Goal: Information Seeking & Learning: Learn about a topic

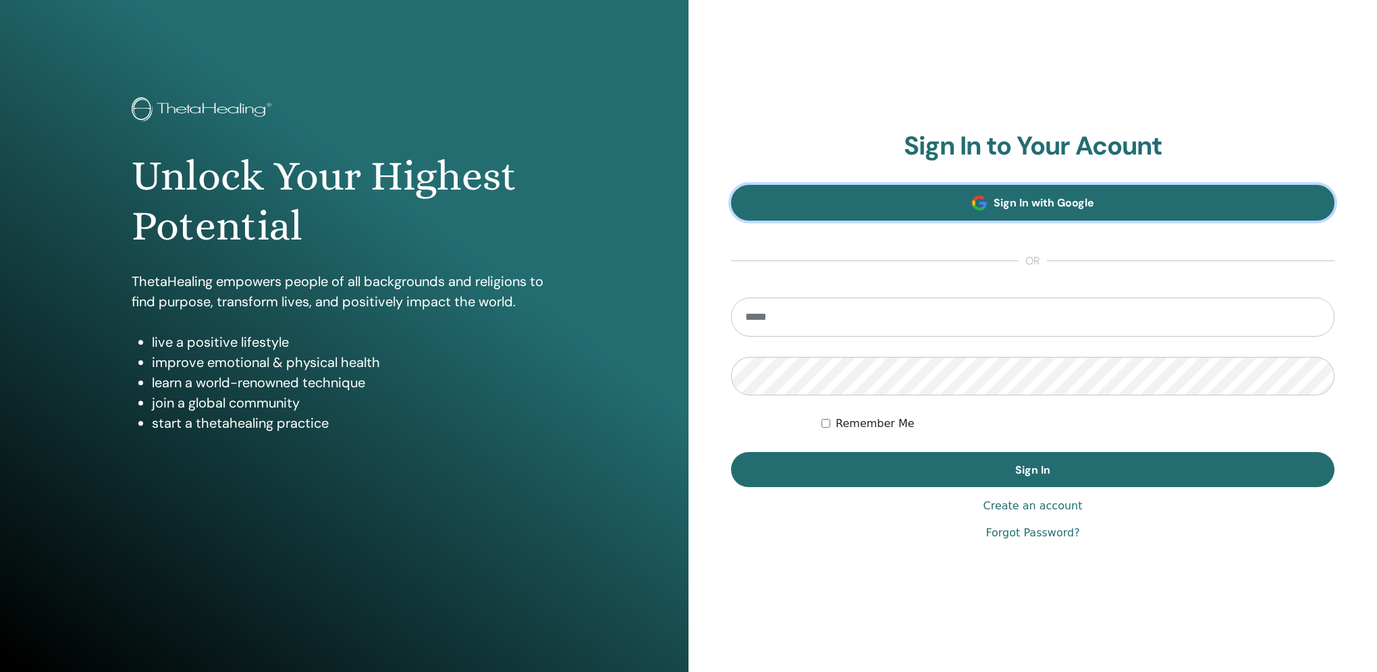
click at [1035, 201] on span "Sign In with Google" at bounding box center [1044, 203] width 101 height 14
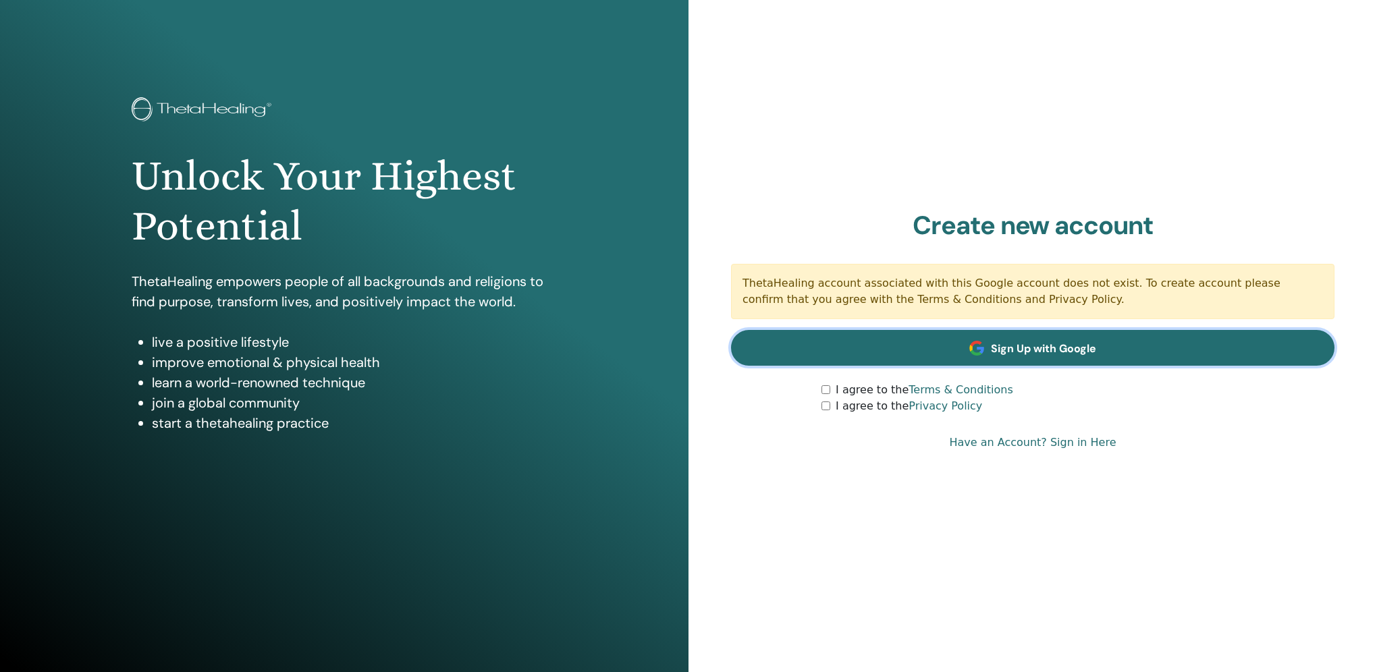
click at [1049, 336] on link "Sign Up with Google" at bounding box center [1033, 348] width 604 height 36
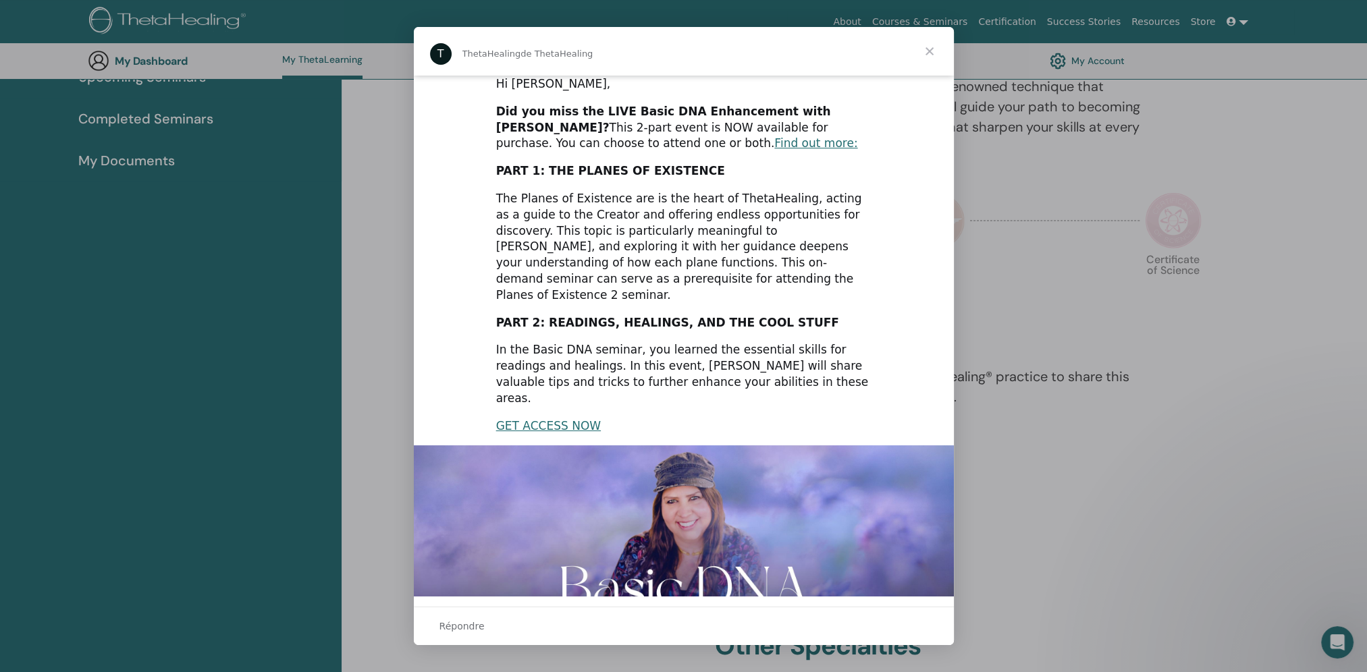
scroll to position [128, 0]
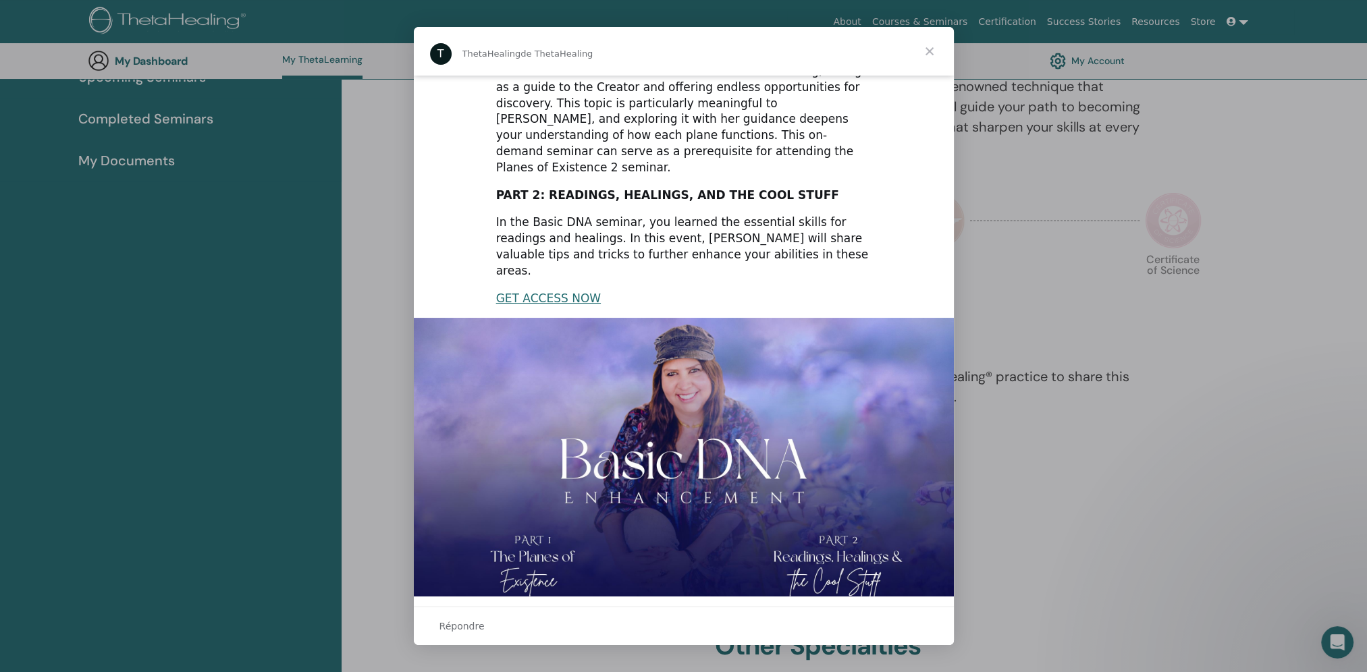
click at [928, 49] on span "Fermer" at bounding box center [929, 51] width 49 height 49
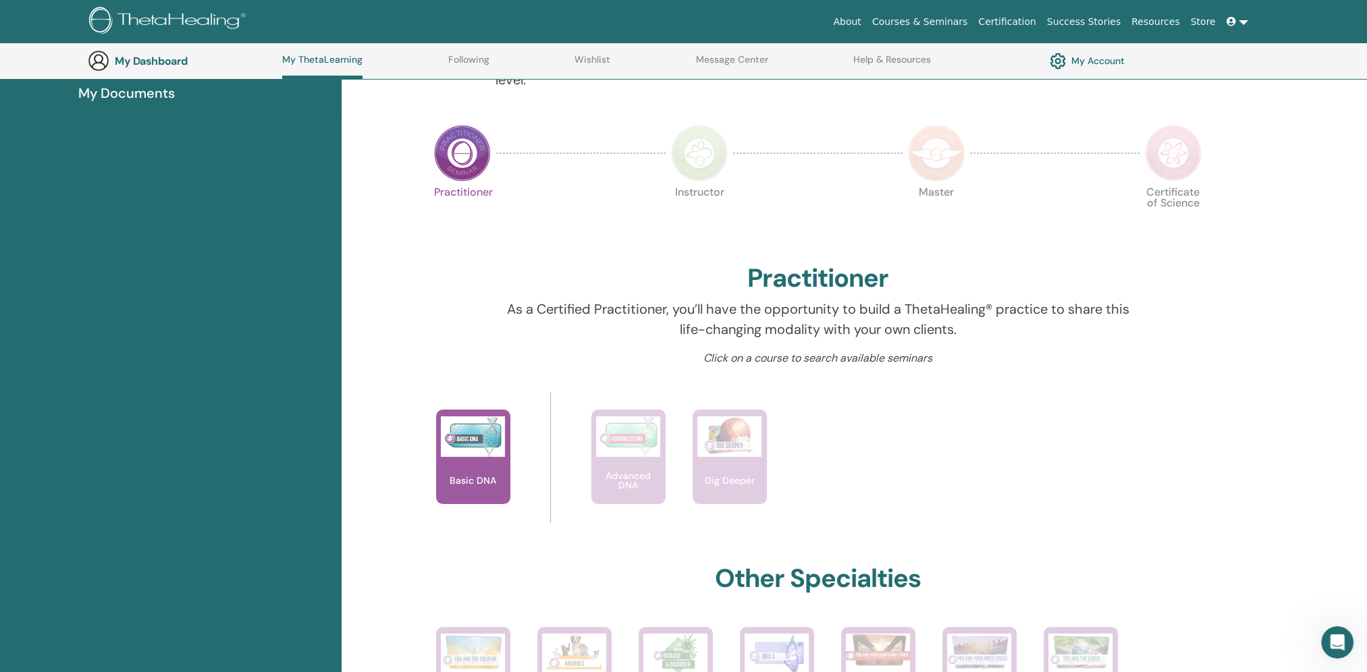
scroll to position [0, 0]
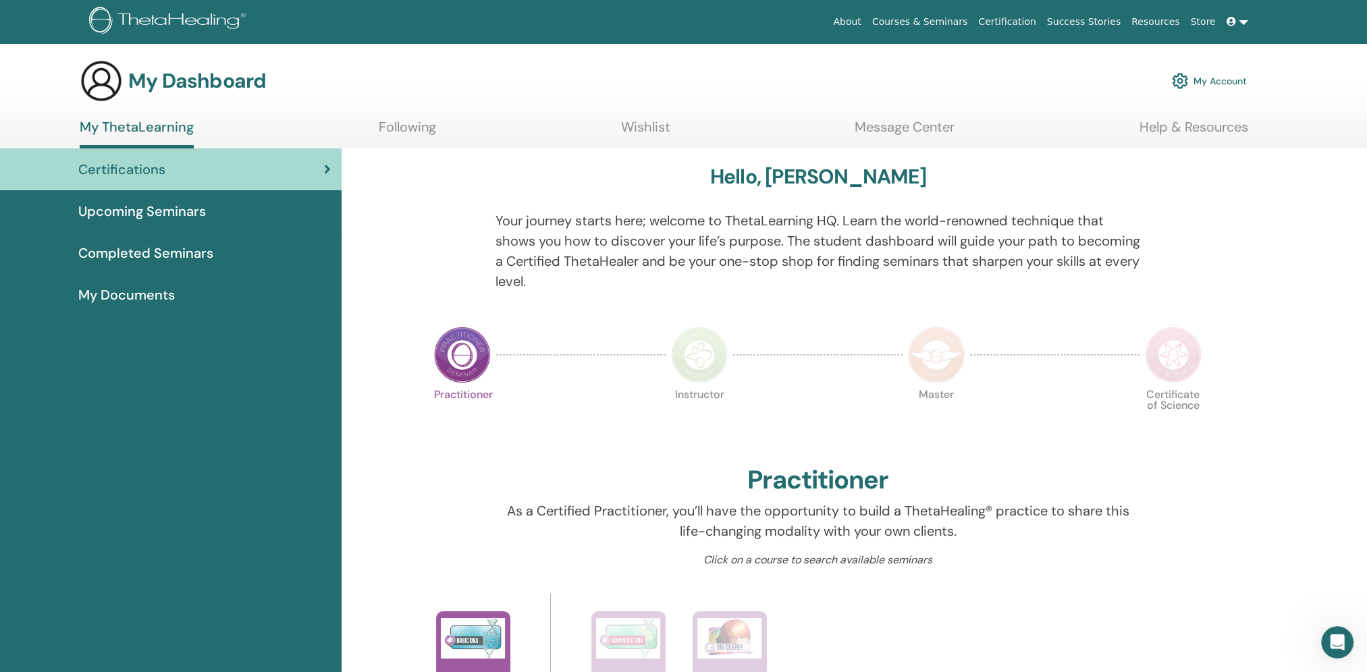
click at [943, 25] on link "Courses & Seminars" at bounding box center [920, 21] width 107 height 25
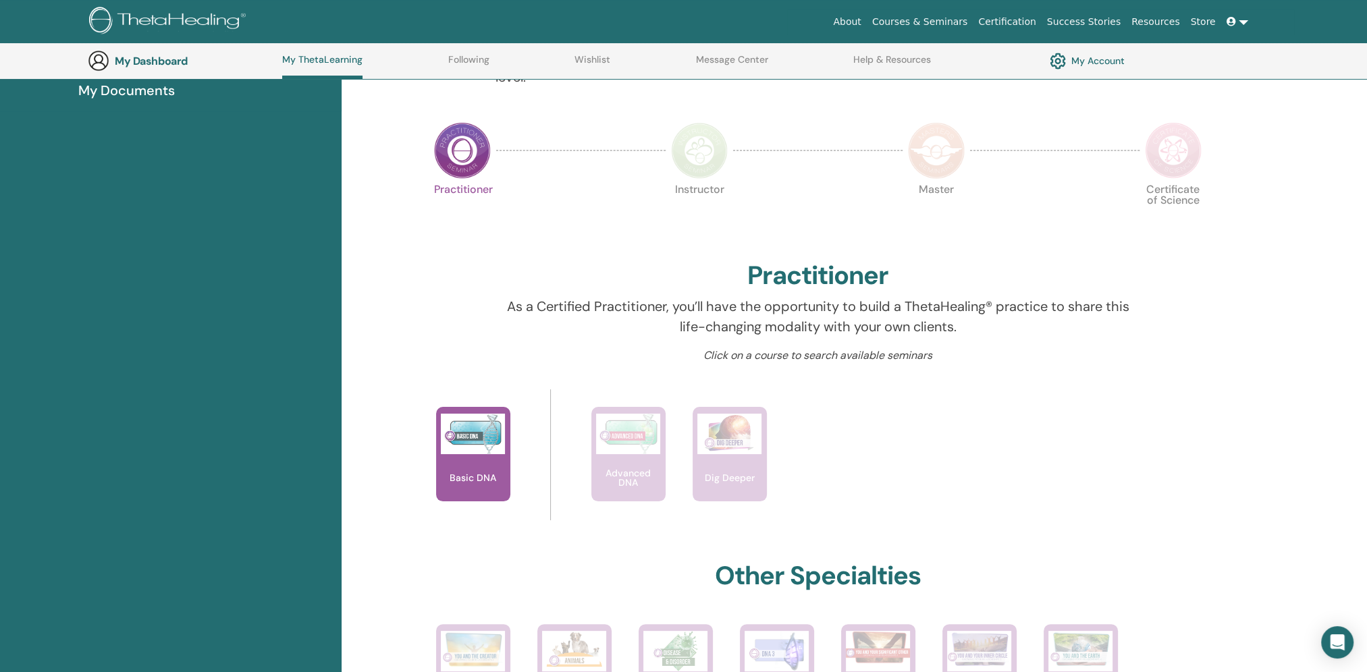
scroll to position [238, 0]
click at [1229, 230] on div "Hello, Ornella Your journey starts here; welcome to ThetaLearning HQ. Learn the…" at bounding box center [855, 612] width 1026 height 1331
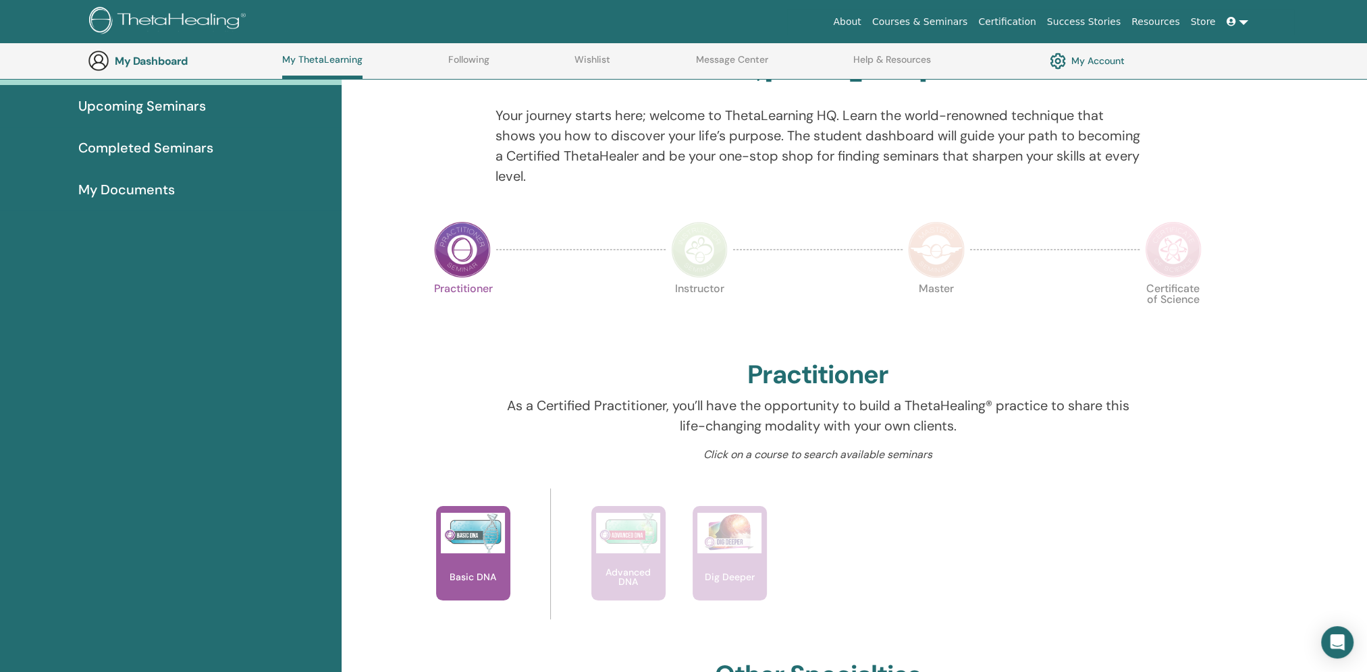
scroll to position [0, 0]
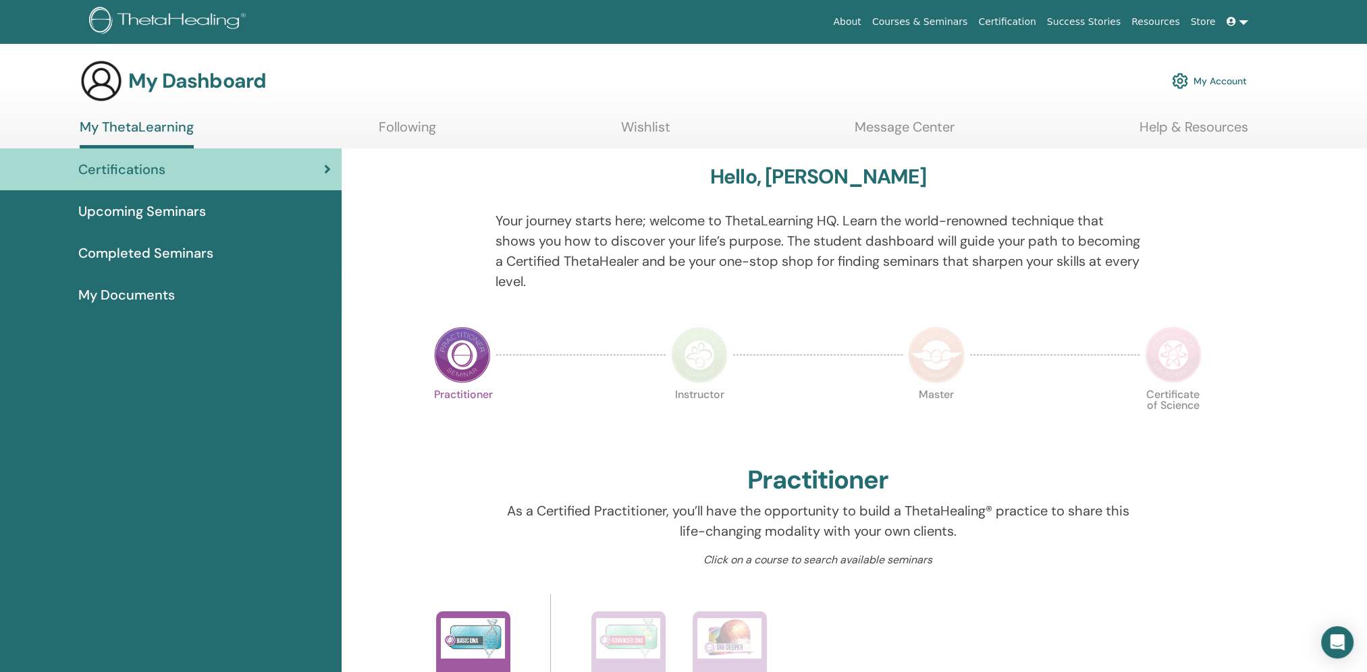
click at [1041, 22] on link "Certification" at bounding box center [1007, 21] width 68 height 25
